Goal: Information Seeking & Learning: Learn about a topic

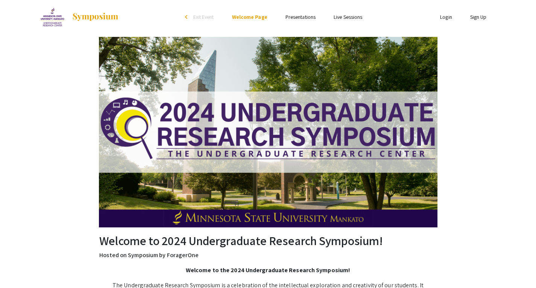
click at [299, 17] on link "Presentations" at bounding box center [301, 17] width 30 height 7
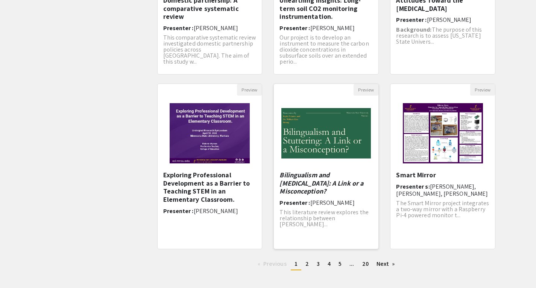
scroll to position [176, 0]
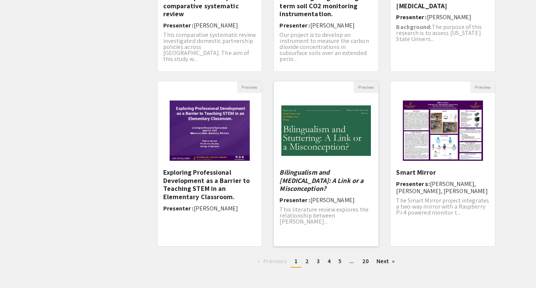
click at [338, 150] on img at bounding box center [326, 130] width 105 height 65
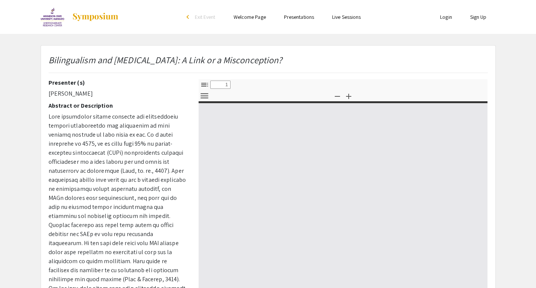
select select "custom"
type input "0"
select select "custom"
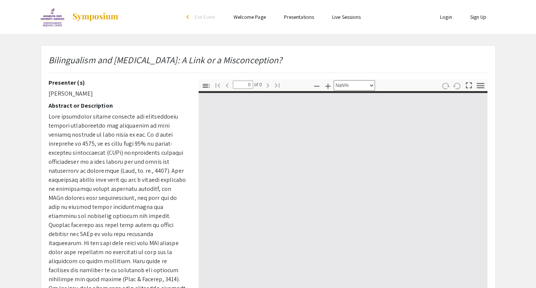
type input "1"
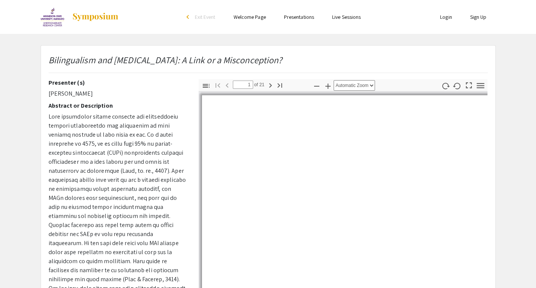
select select "auto"
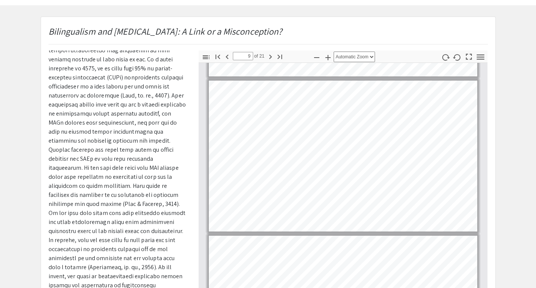
scroll to position [1241, 0]
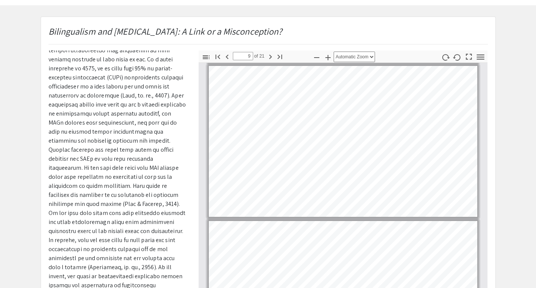
click at [360, 0] on html "Skip navigation arrow_back_ios Exit Event Welcome Page Presentations Live Sessi…" at bounding box center [268, 115] width 536 height 288
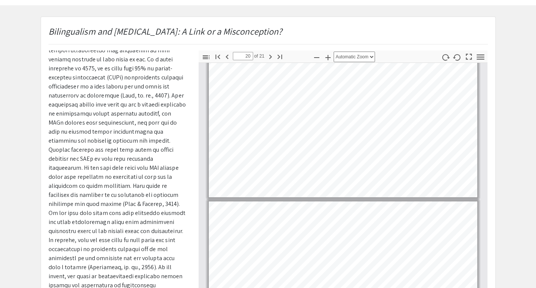
type input "21"
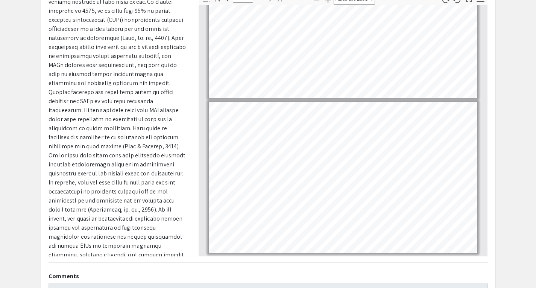
scroll to position [0, 0]
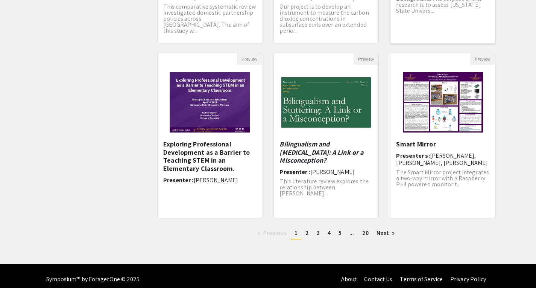
scroll to position [206, 0]
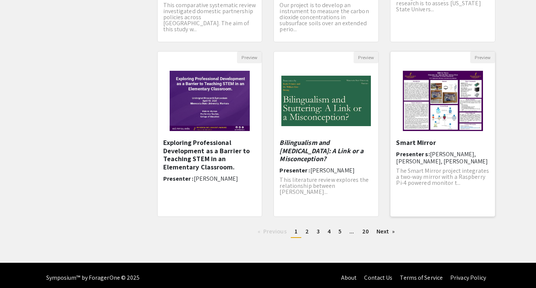
click at [446, 108] on img "Open Presentation <p>Smart Mirror</p>" at bounding box center [442, 100] width 95 height 75
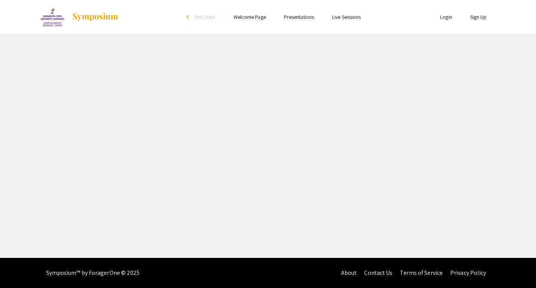
select select "custom"
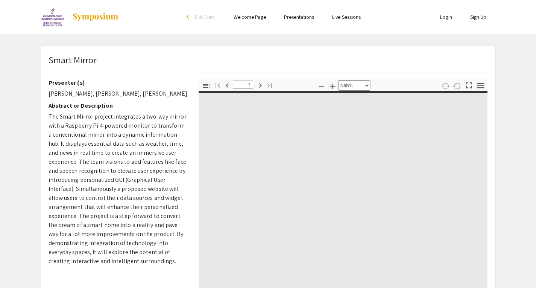
type input "0"
select select "custom"
type input "1"
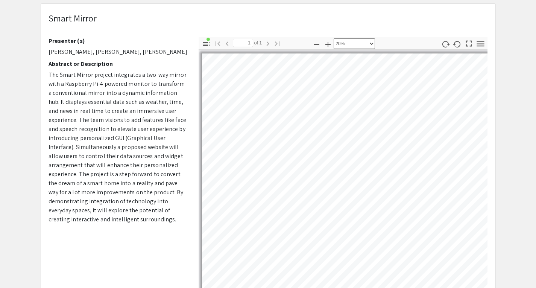
scroll to position [22, 0]
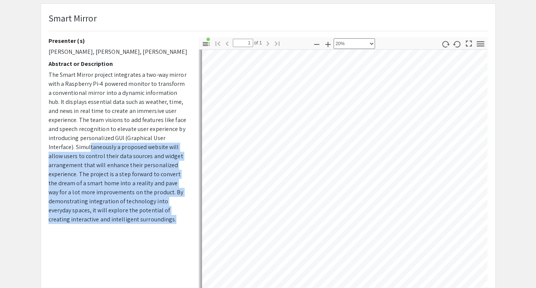
drag, startPoint x: 89, startPoint y: 147, endPoint x: 150, endPoint y: 231, distance: 103.9
click at [150, 231] on div "Presenter (s) [PERSON_NAME], Chanpitou Um, [PERSON_NAME] Abstract or Descriptio…" at bounding box center [118, 168] width 150 height 263
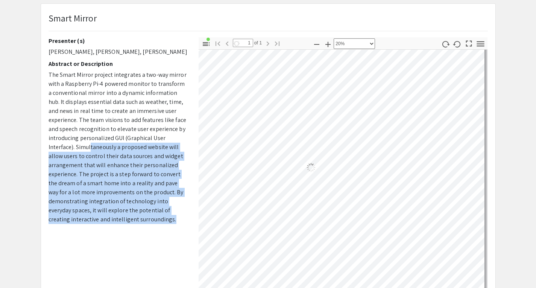
scroll to position [0, 17]
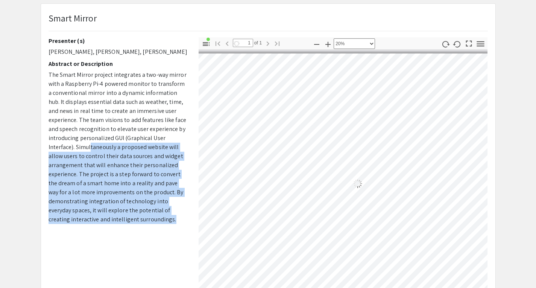
select select "custom"
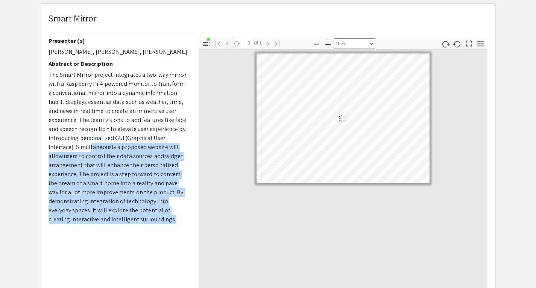
scroll to position [0, 0]
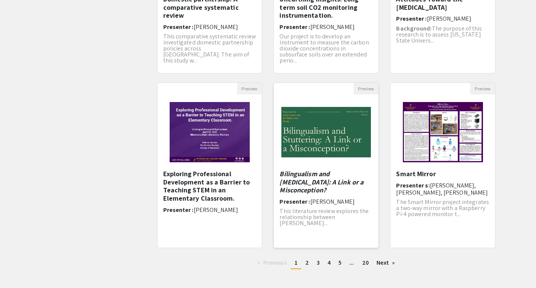
scroll to position [175, 0]
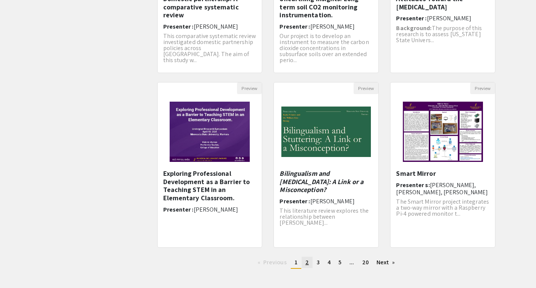
click at [305, 265] on link "page 2" at bounding box center [307, 262] width 11 height 11
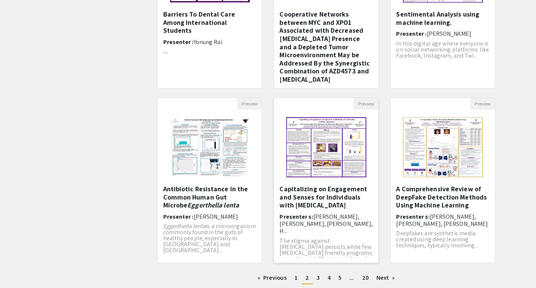
scroll to position [160, 0]
click at [446, 198] on h5 "A Comprehensive Review of DeepFake Detection Methods Using Machine Learning" at bounding box center [442, 196] width 93 height 24
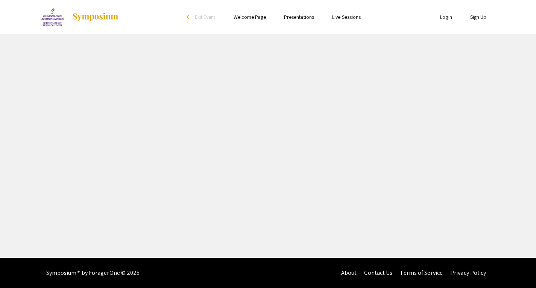
select select "custom"
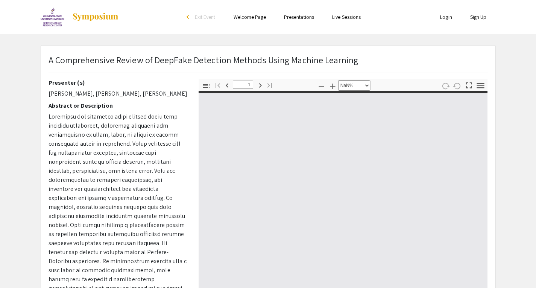
type input "0"
select select "custom"
type input "1"
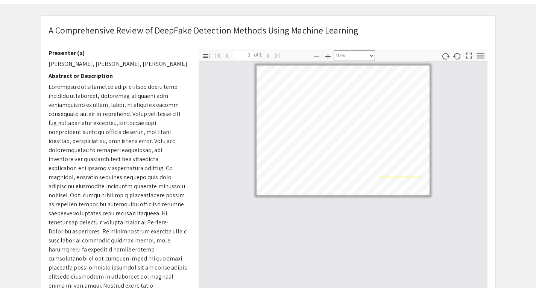
select select "custom"
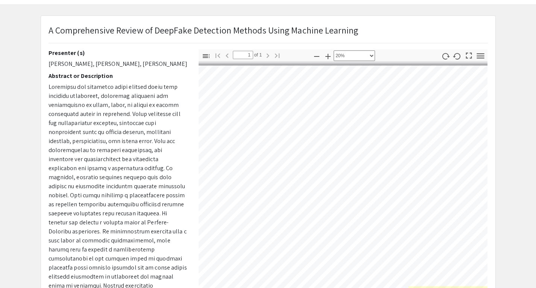
scroll to position [0, 39]
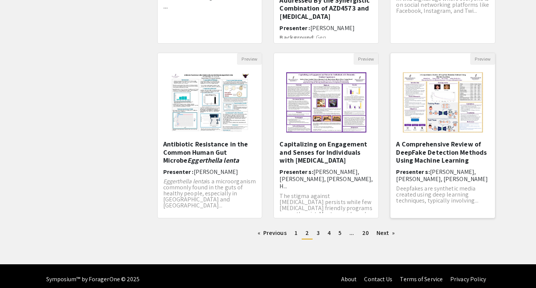
scroll to position [207, 0]
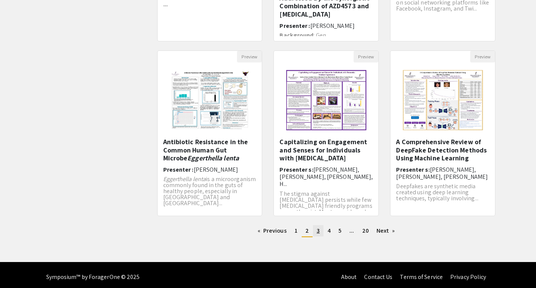
click at [318, 233] on span "3" at bounding box center [318, 230] width 3 height 8
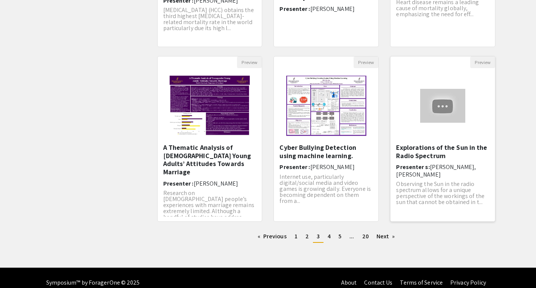
scroll to position [202, 0]
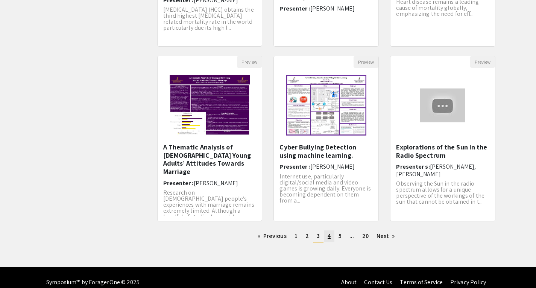
click at [328, 237] on span "4" at bounding box center [329, 236] width 3 height 8
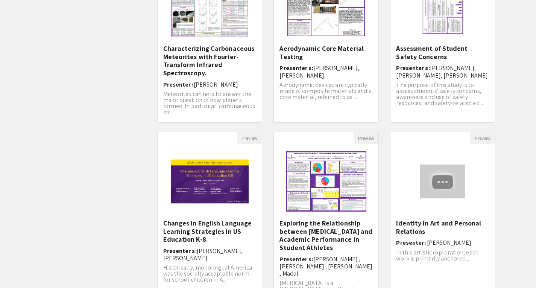
scroll to position [160, 0]
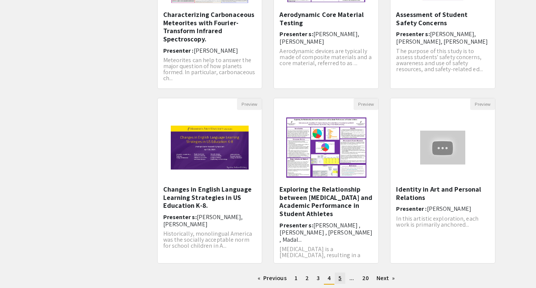
click at [341, 278] on span "5" at bounding box center [340, 278] width 3 height 8
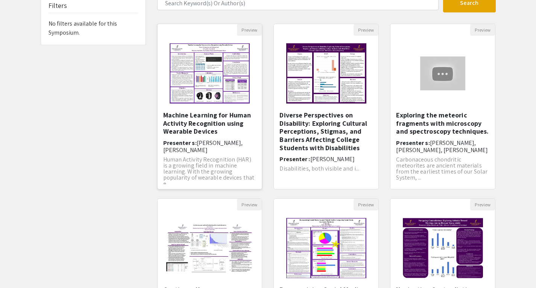
scroll to position [61, 0]
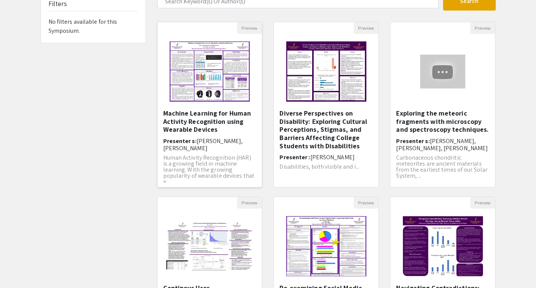
click at [214, 76] on img "Open Presentation <p>Machine Learning for Human Activity Recognition using Wear…" at bounding box center [209, 71] width 95 height 75
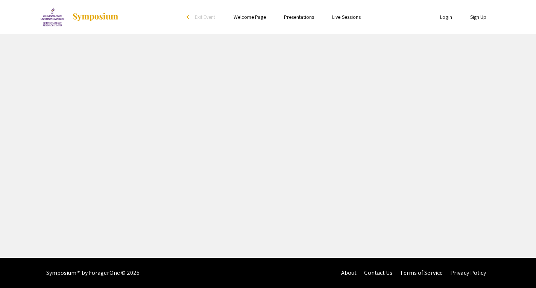
select select "custom"
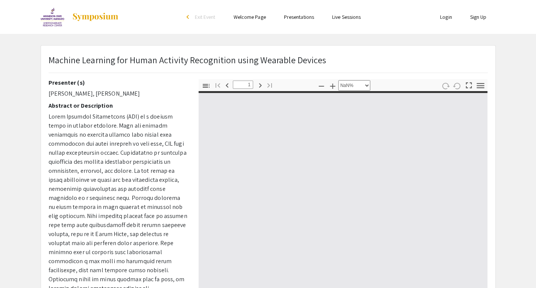
type input "0"
select select "custom"
type input "1"
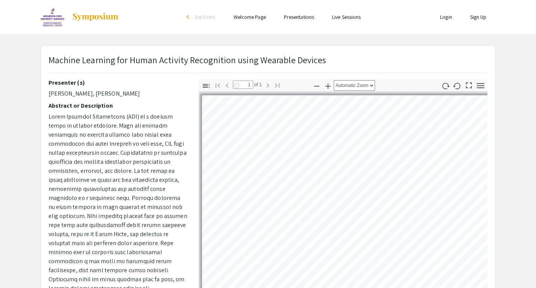
select select "auto"
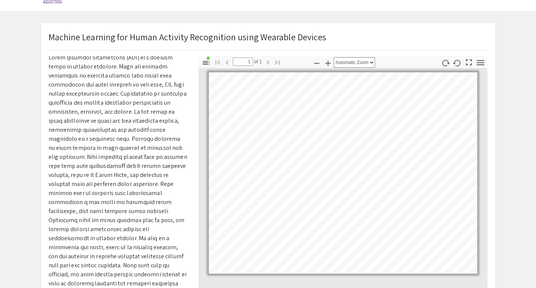
scroll to position [24, 0]
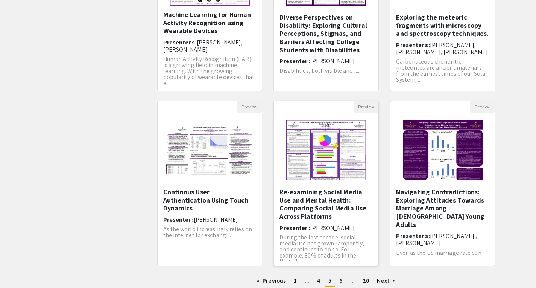
scroll to position [3, 0]
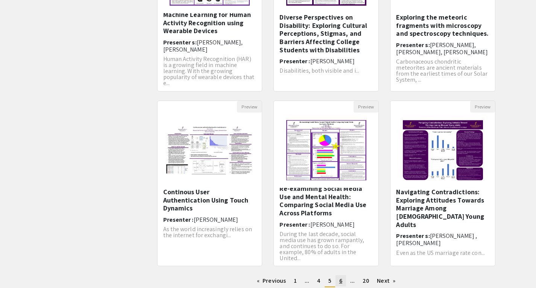
click at [338, 278] on link "page 6" at bounding box center [341, 280] width 11 height 11
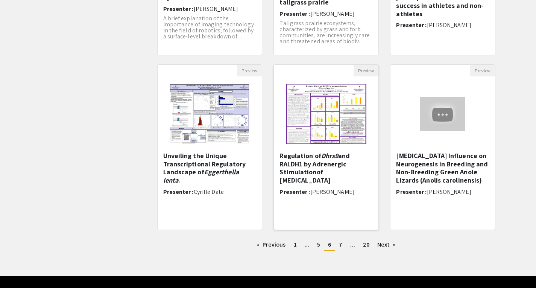
scroll to position [194, 0]
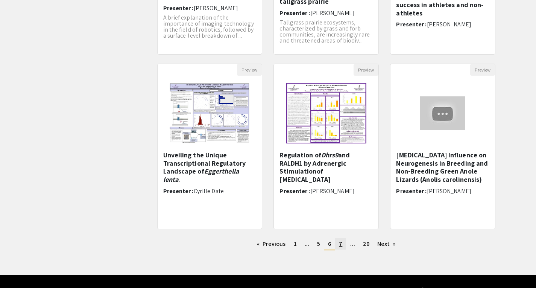
click at [342, 246] on span "7" at bounding box center [340, 244] width 3 height 8
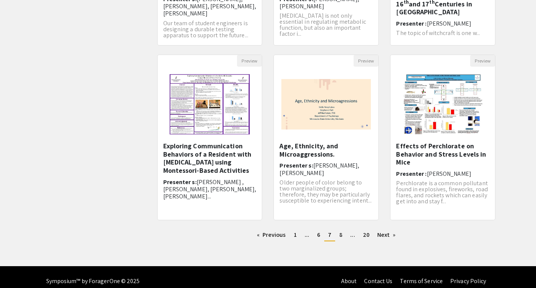
scroll to position [204, 0]
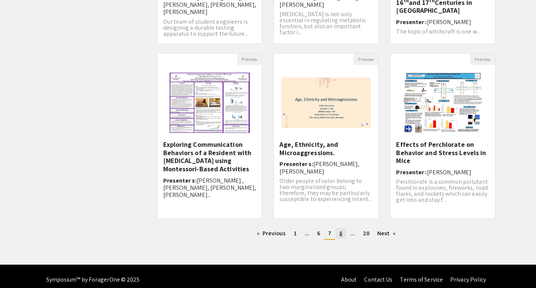
click at [341, 232] on span "8" at bounding box center [340, 233] width 3 height 8
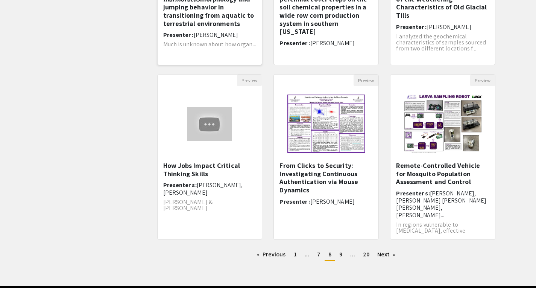
scroll to position [184, 0]
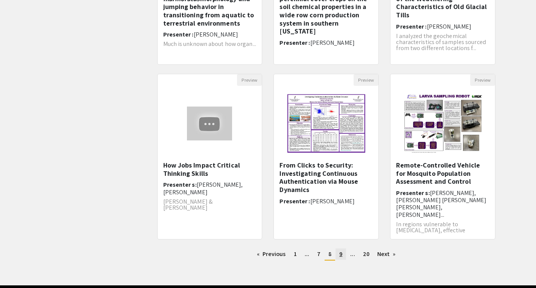
click at [339, 256] on link "page 9" at bounding box center [341, 253] width 11 height 11
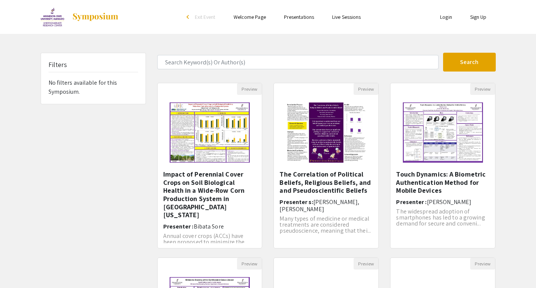
click at [79, 17] on img at bounding box center [95, 16] width 47 height 9
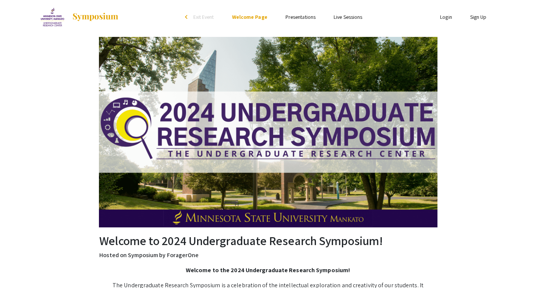
click at [301, 17] on link "Presentations" at bounding box center [301, 17] width 30 height 7
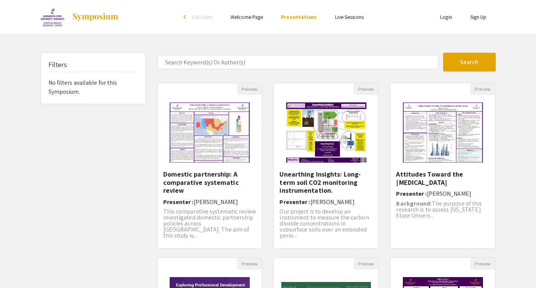
click at [357, 15] on link "Live Sessions" at bounding box center [349, 17] width 29 height 7
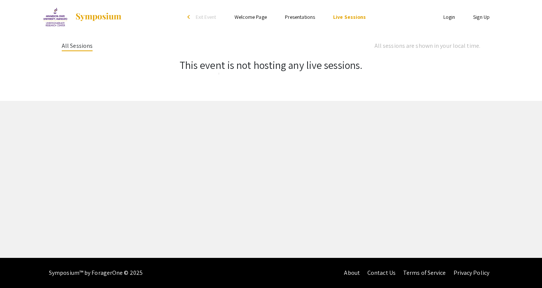
click at [291, 18] on link "Presentations" at bounding box center [300, 17] width 30 height 7
